Goal: Find specific page/section: Find specific page/section

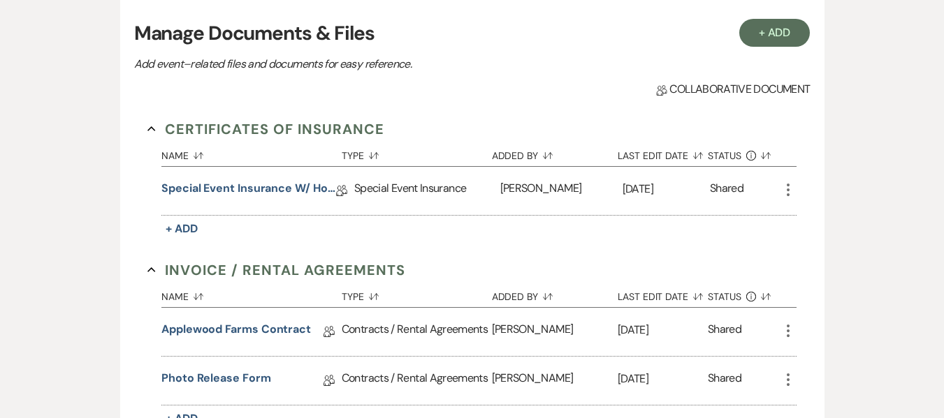
scroll to position [349, 0]
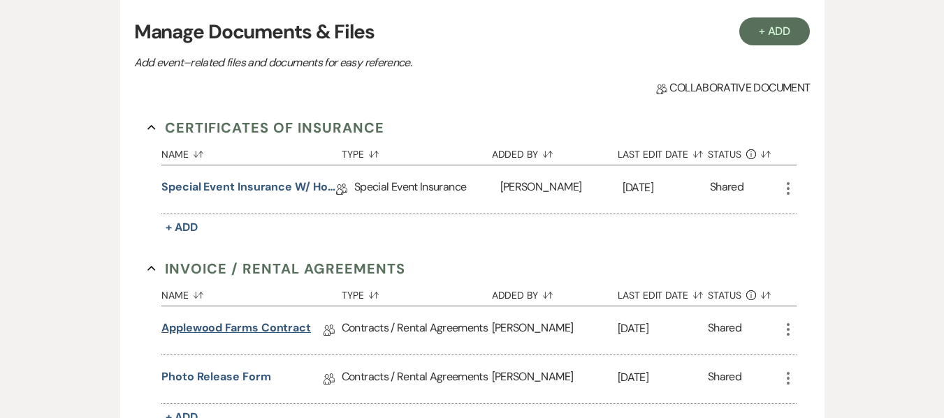
click at [262, 335] on link "Applewood Farms Contract" at bounding box center [236, 331] width 150 height 22
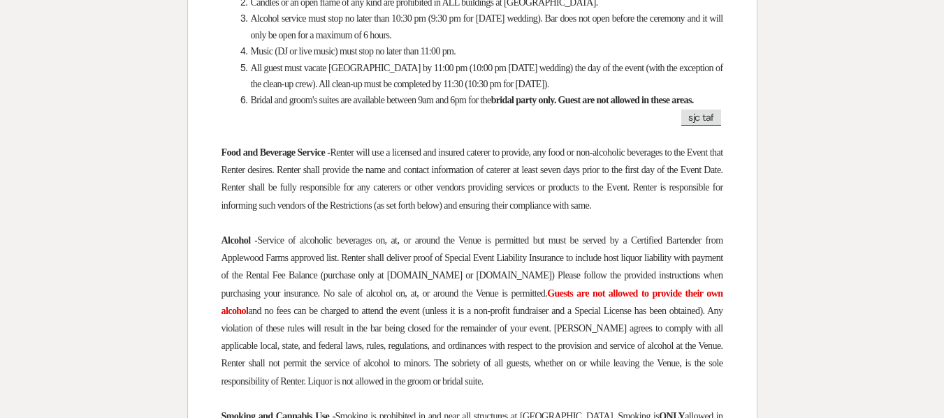
scroll to position [2205, 0]
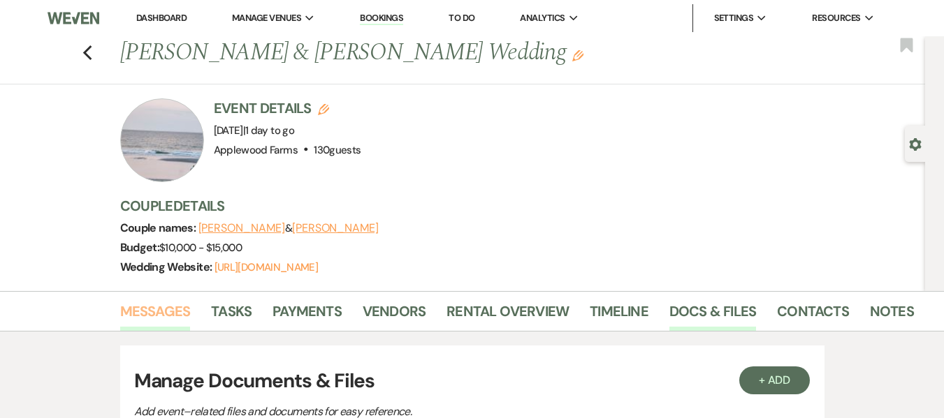
click at [175, 313] on link "Messages" at bounding box center [155, 315] width 71 height 31
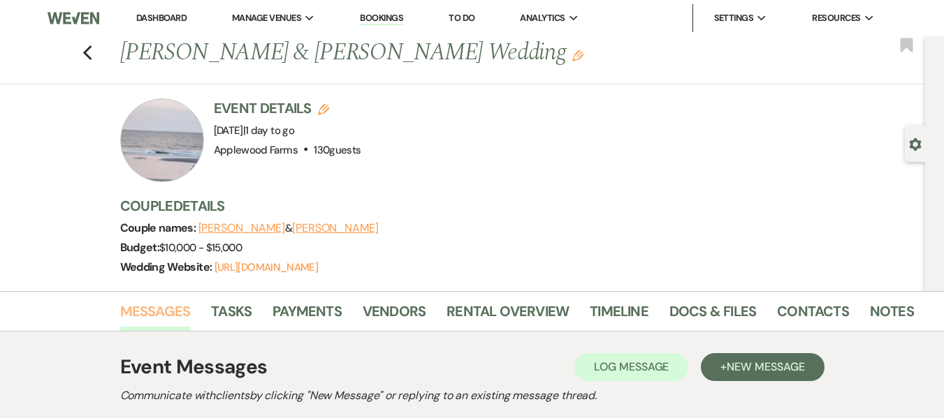
scroll to position [349, 0]
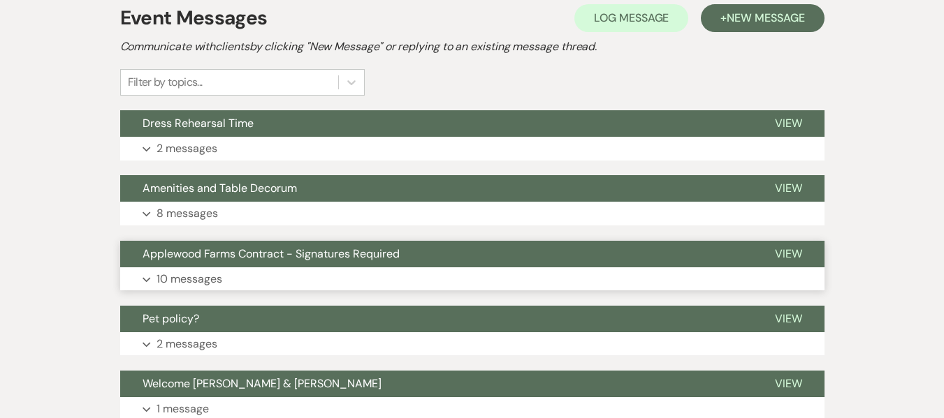
click at [236, 265] on button "Applewood Farms Contract - Signatures Required" at bounding box center [436, 254] width 632 height 27
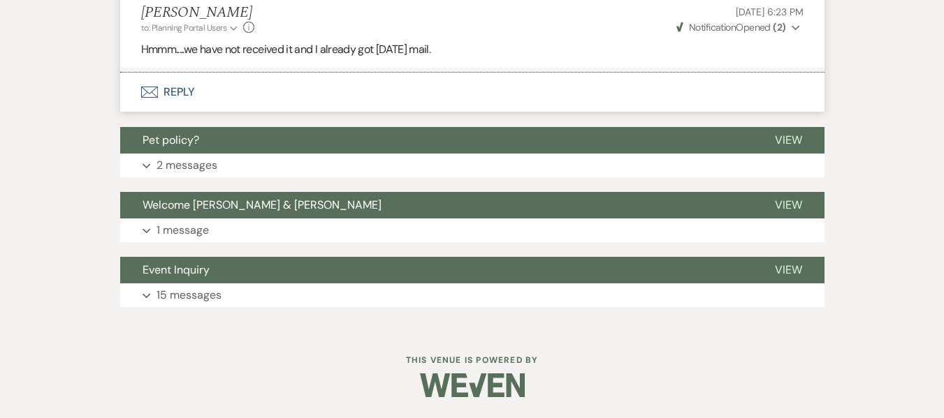
scroll to position [2360, 0]
click at [182, 173] on p "2 messages" at bounding box center [186, 165] width 61 height 18
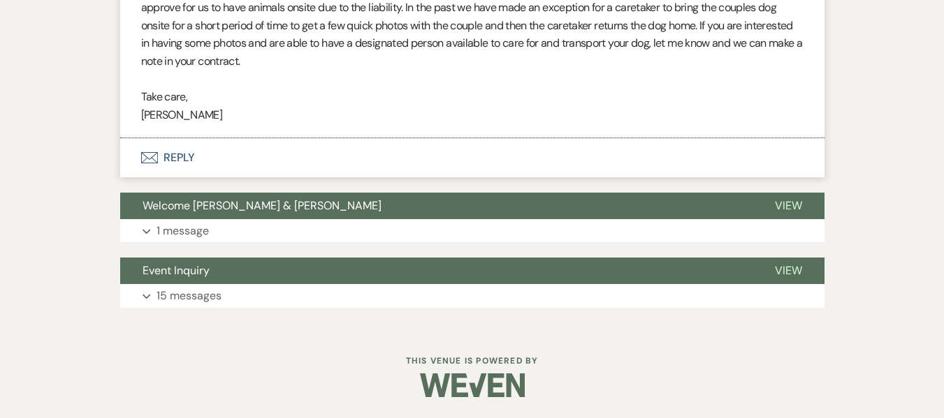
scroll to position [2839, 0]
click at [170, 295] on p "15 messages" at bounding box center [188, 296] width 65 height 18
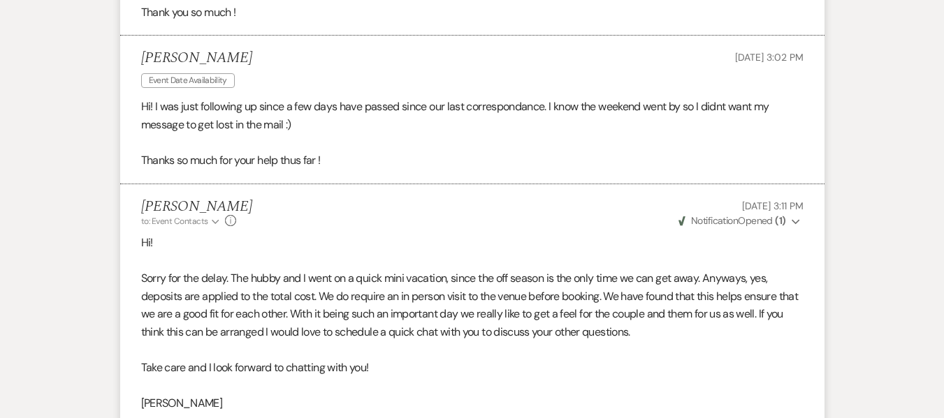
scroll to position [3925, 0]
